Goal: Navigation & Orientation: Find specific page/section

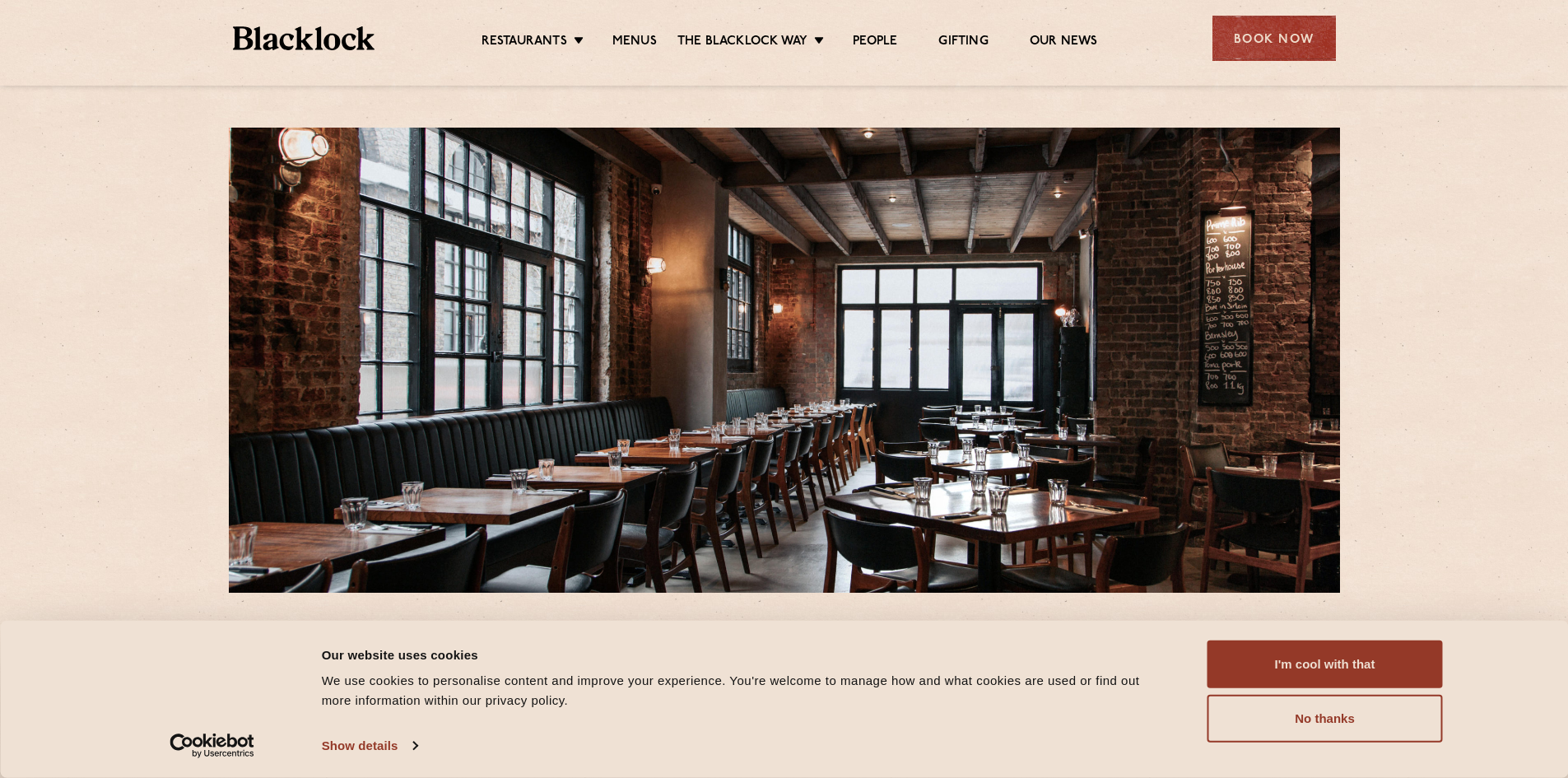
drag, startPoint x: 1309, startPoint y: 661, endPoint x: 959, endPoint y: 321, distance: 488.0
click at [1310, 657] on button "I'm cool with that" at bounding box center [1325, 665] width 235 height 48
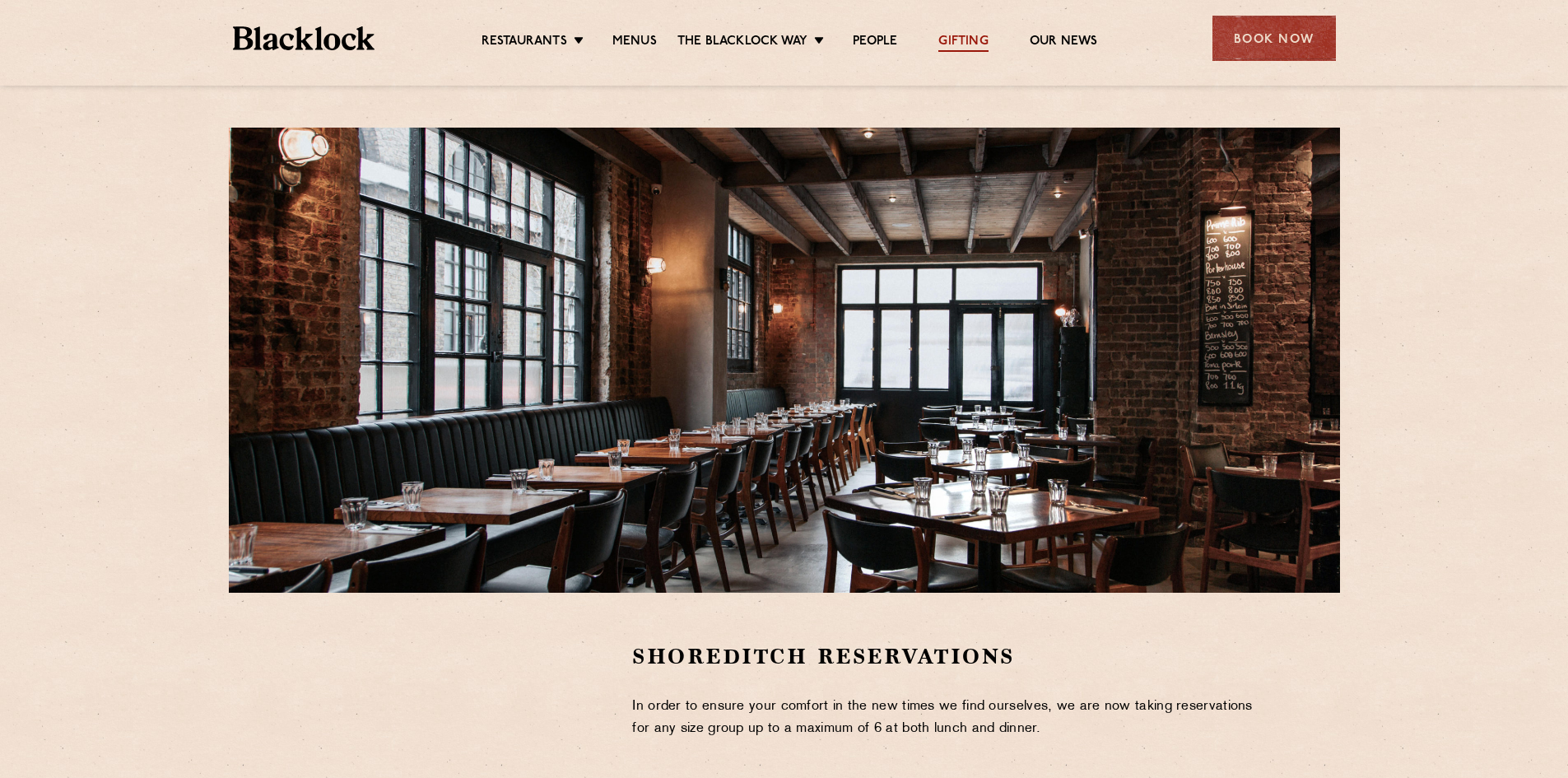
click at [965, 34] on link "Gifting" at bounding box center [963, 42] width 50 height 18
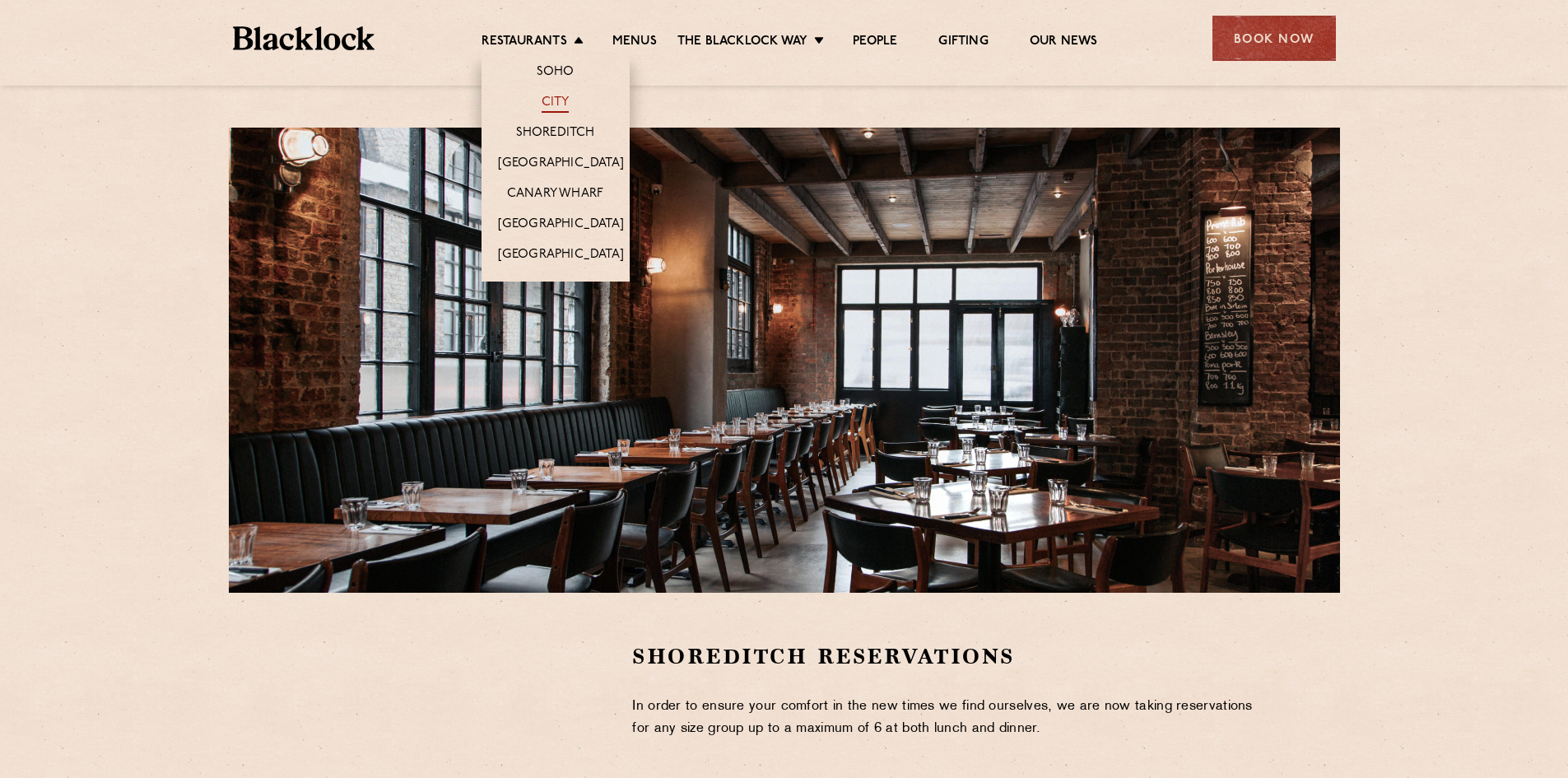
click at [557, 102] on link "City" at bounding box center [556, 104] width 28 height 18
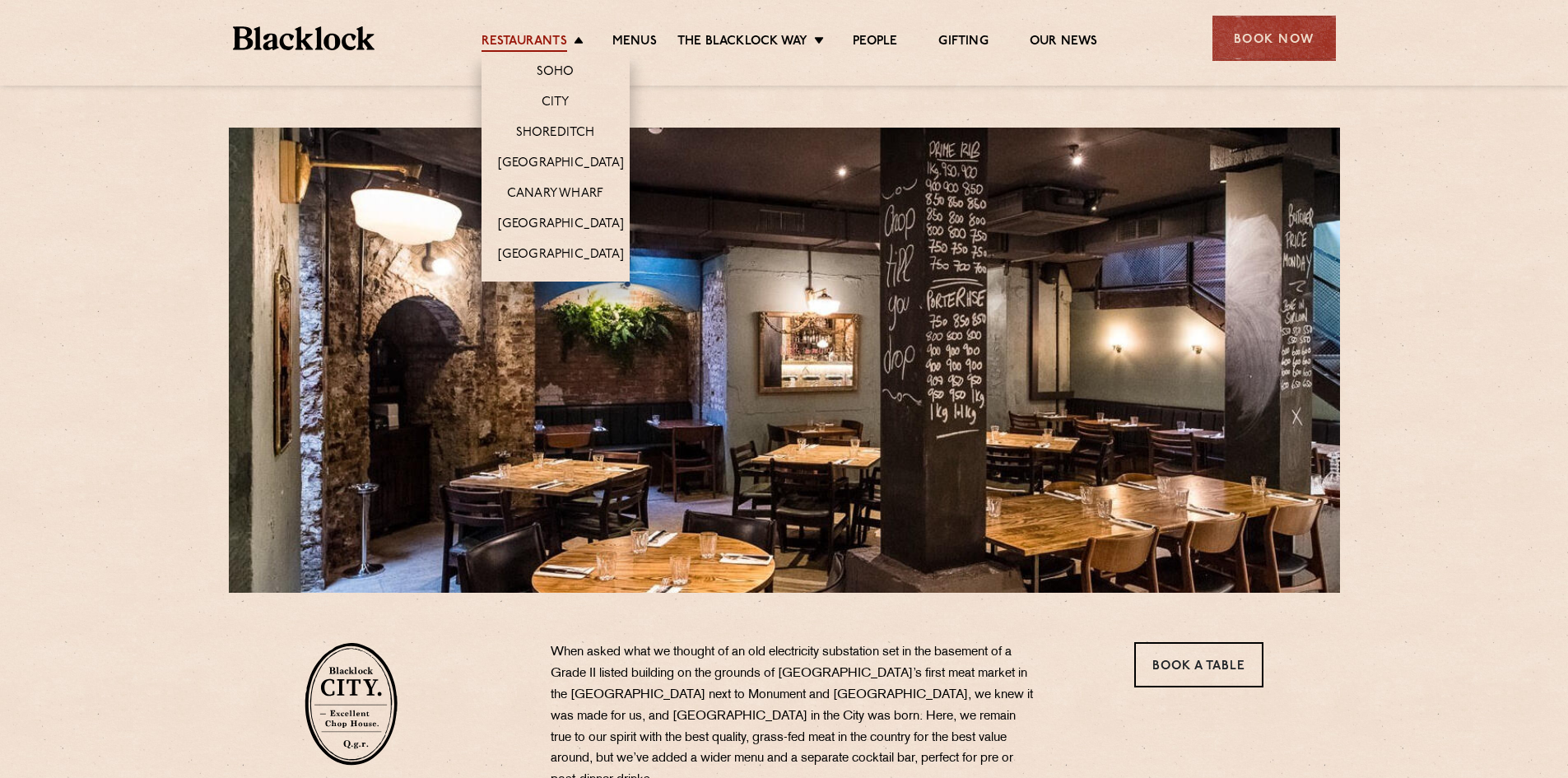
click at [551, 51] on link "Restaurants" at bounding box center [524, 42] width 86 height 18
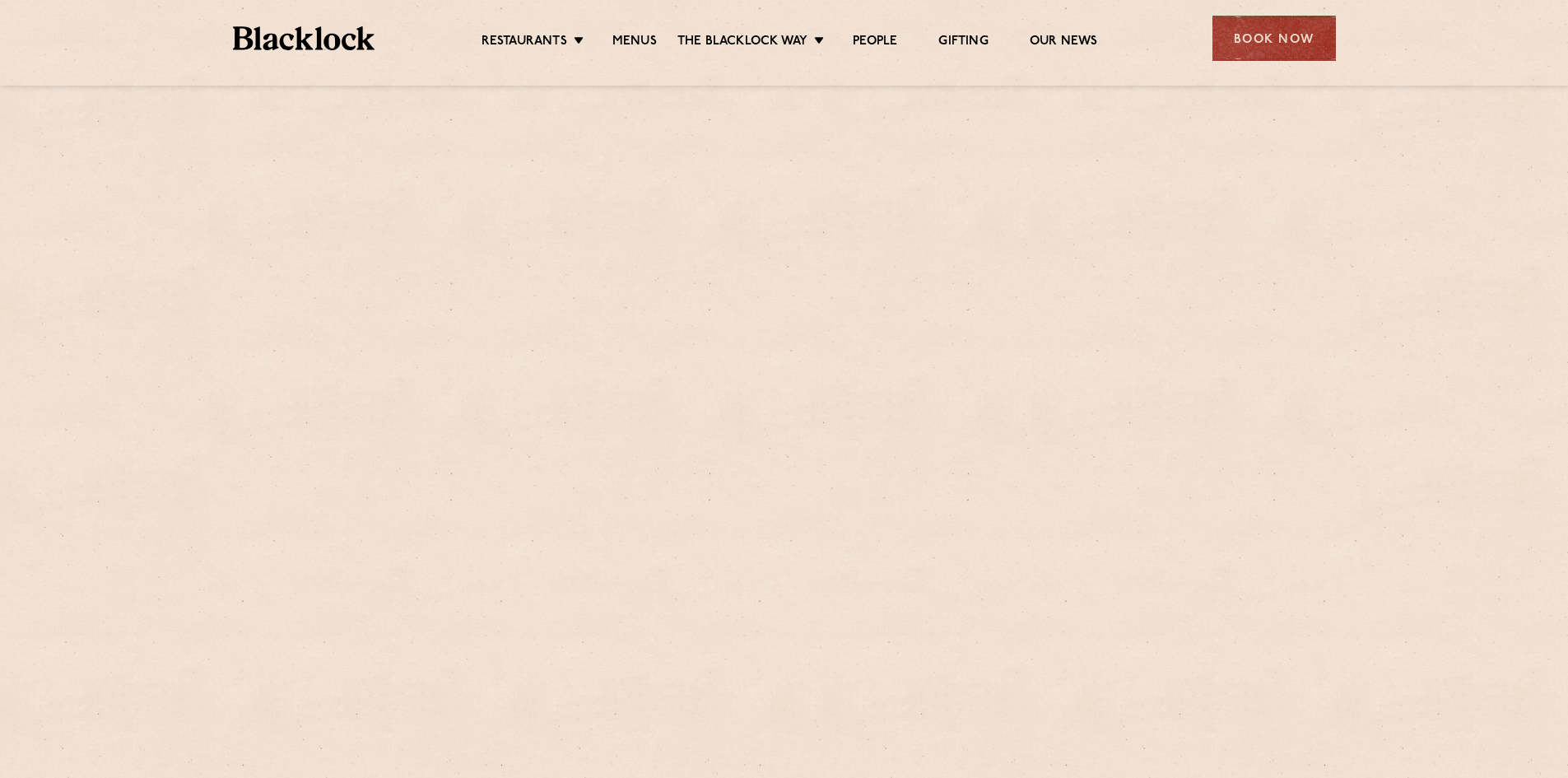
click at [0, 0] on link "Soho" at bounding box center [0, 0] width 0 height 0
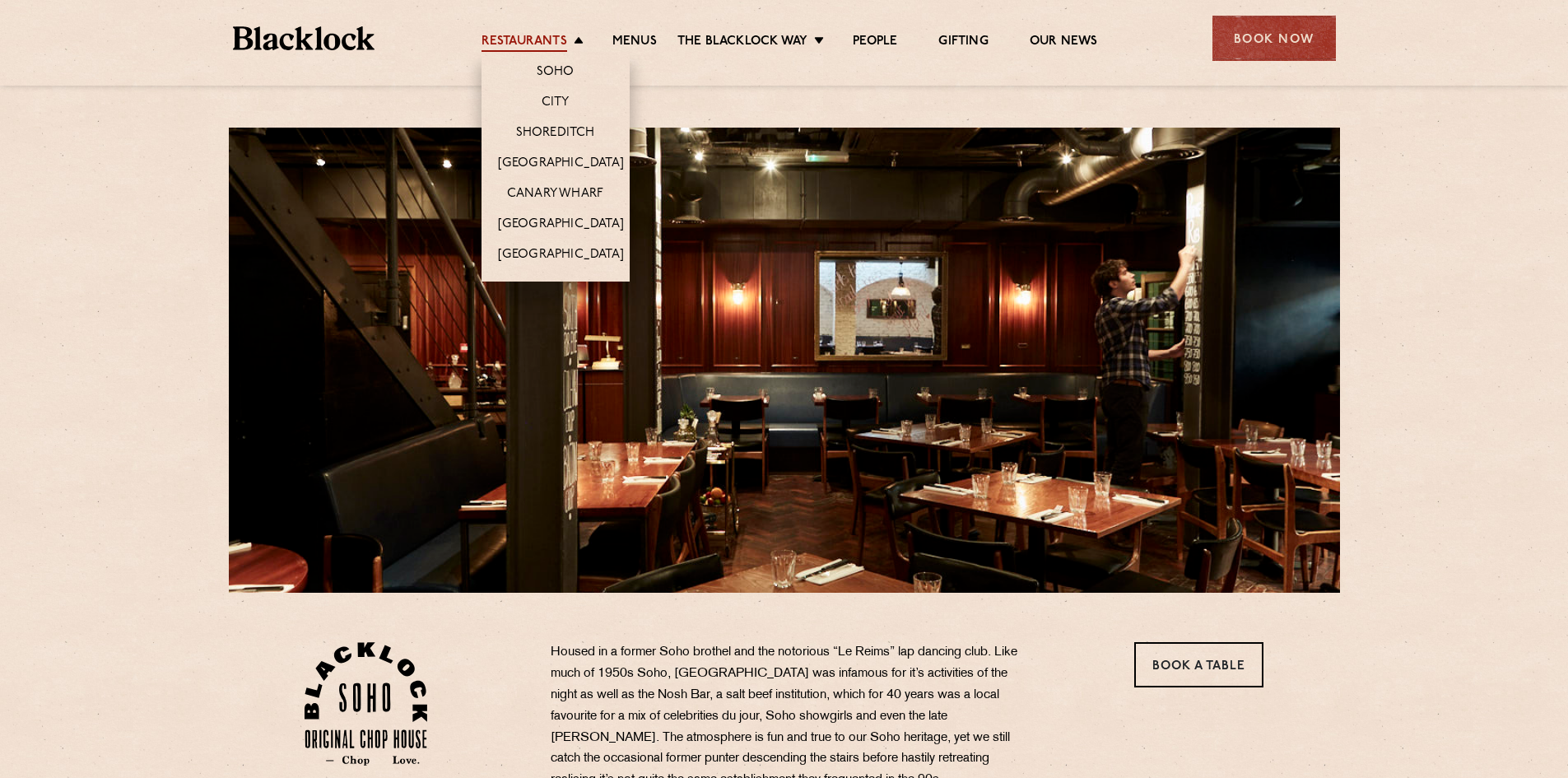
click at [557, 33] on link "Restaurants" at bounding box center [524, 42] width 86 height 18
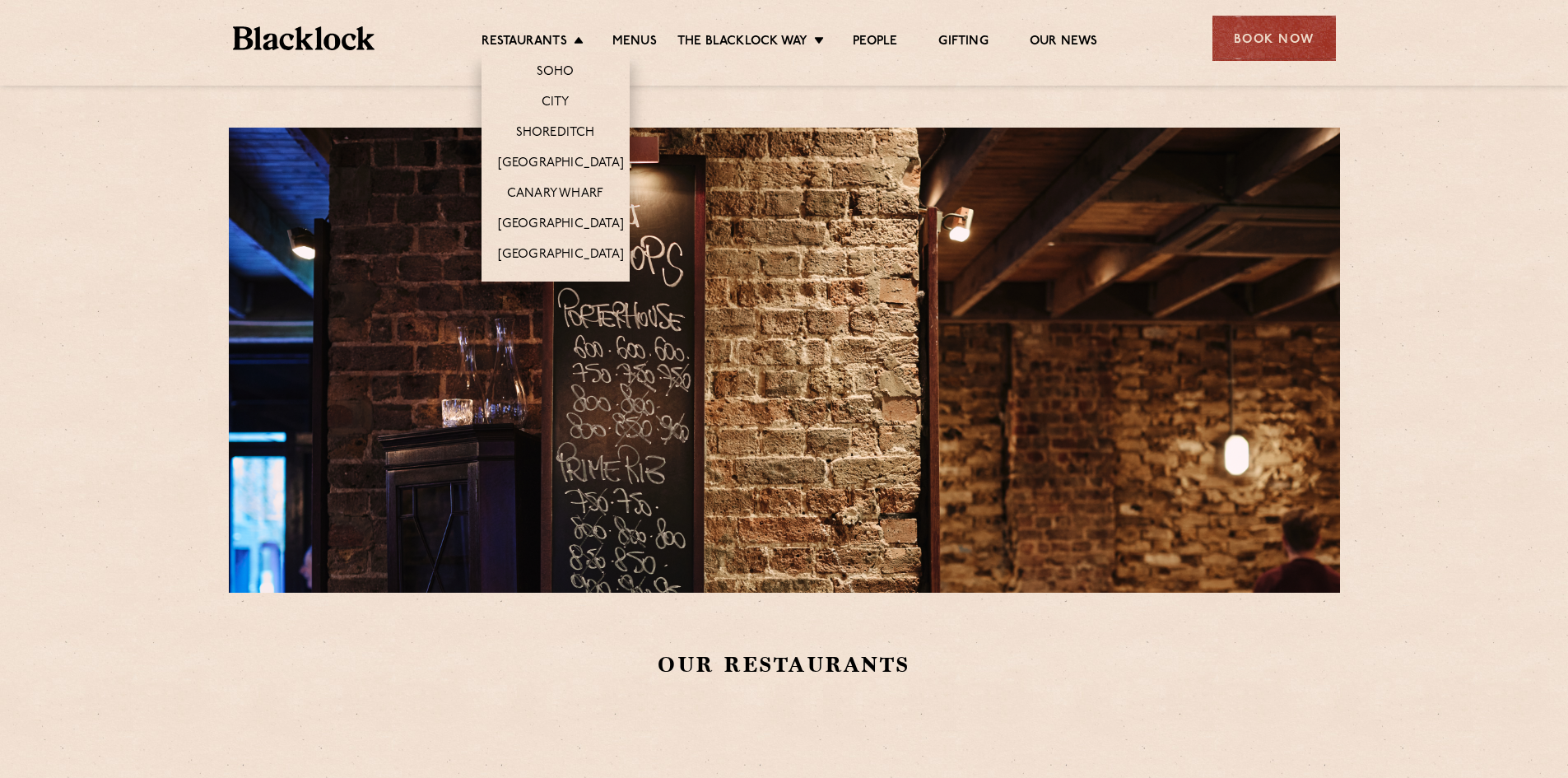
click at [551, 117] on ul "Soho City Shoreditch Covent Garden Canary Wharf Manchester Birmingham" at bounding box center [555, 167] width 148 height 230
click at [551, 133] on link "Shoreditch" at bounding box center [556, 134] width 79 height 18
